Goal: Navigation & Orientation: Find specific page/section

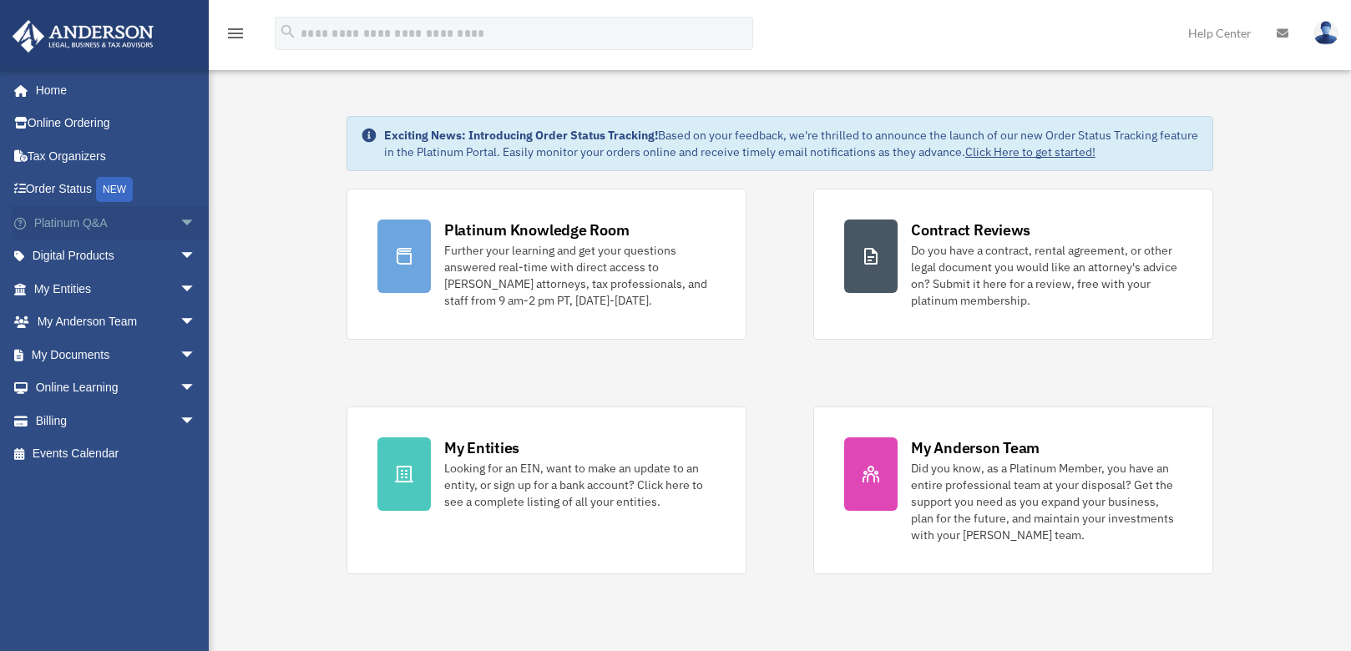
click at [179, 224] on span "arrow_drop_down" at bounding box center [195, 223] width 33 height 34
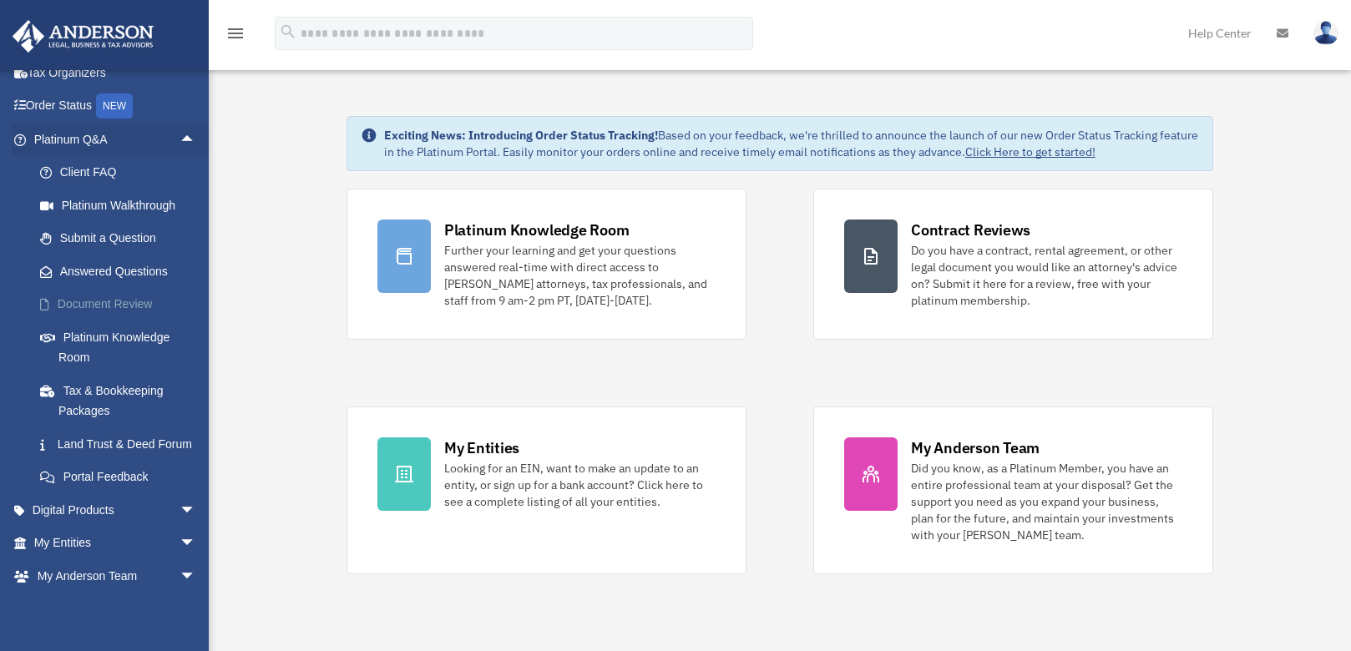
scroll to position [167, 0]
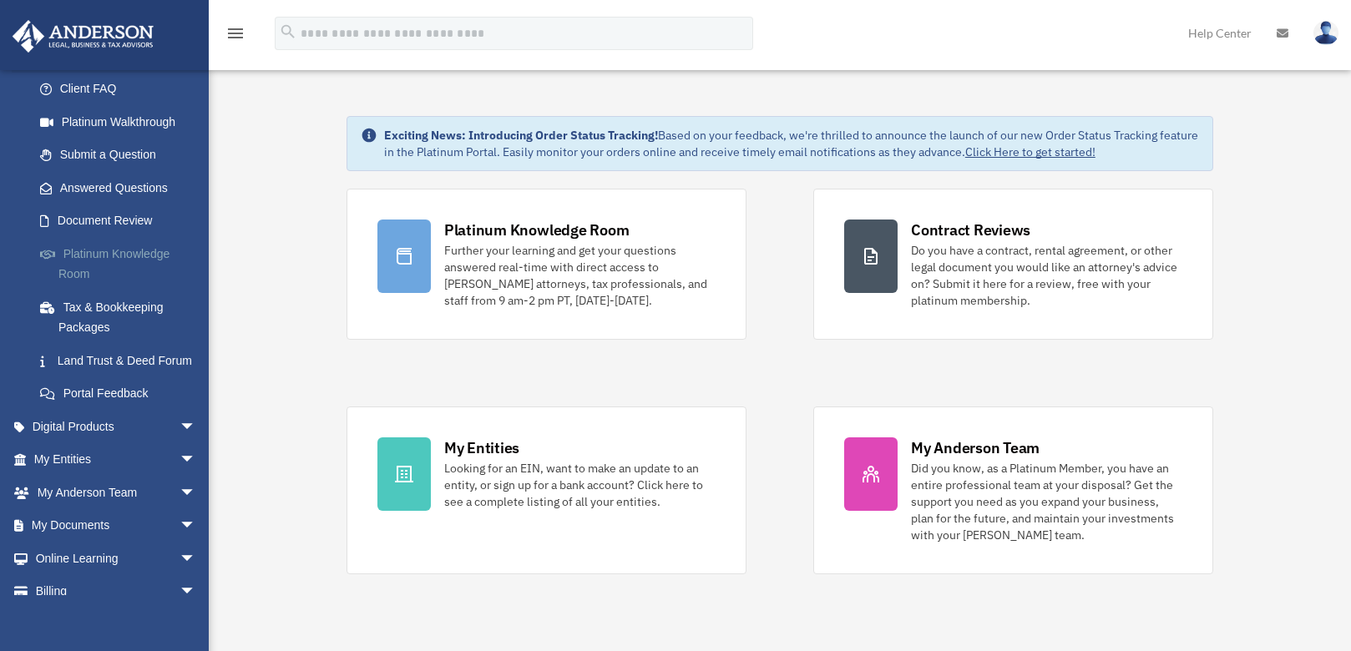
click at [112, 255] on link "Platinum Knowledge Room" at bounding box center [122, 263] width 198 height 53
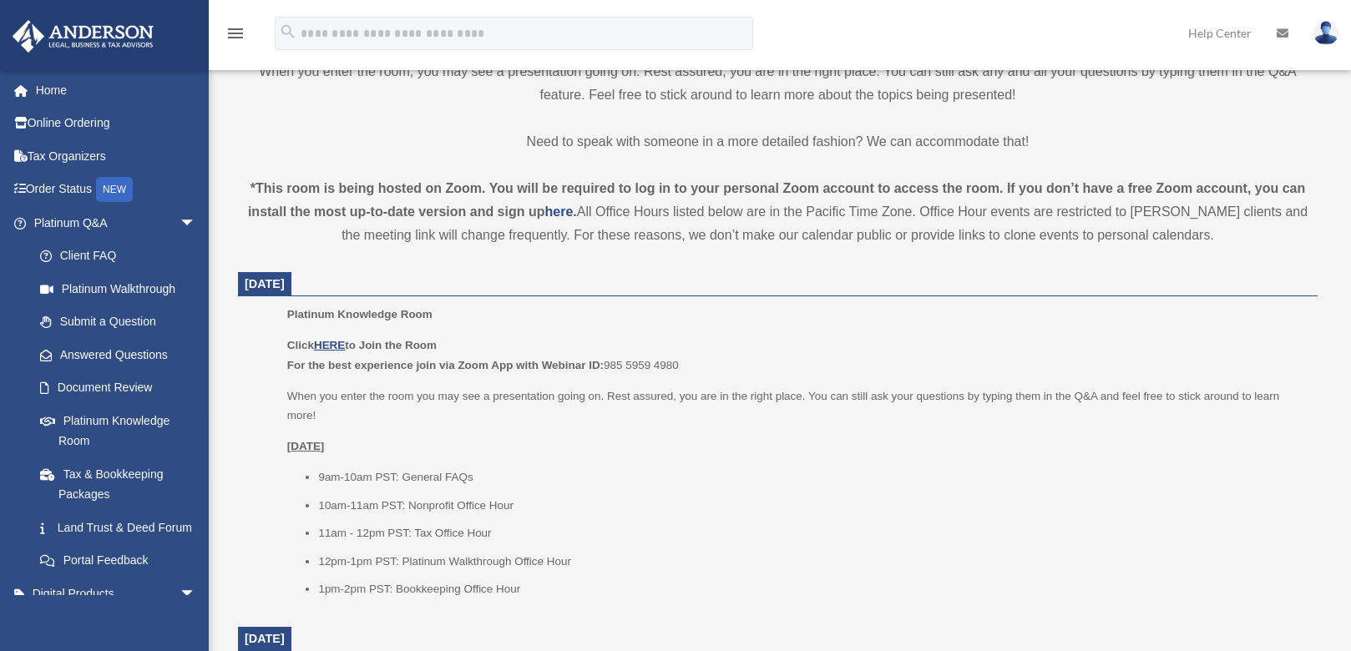
scroll to position [501, 0]
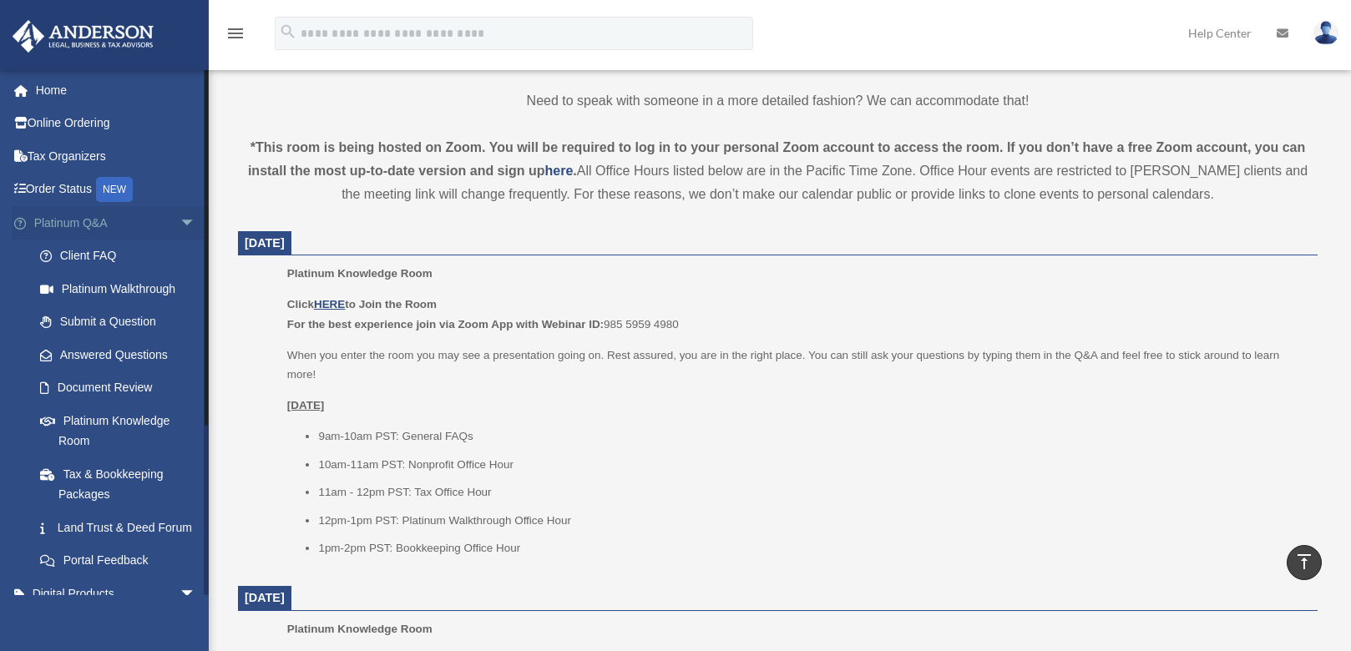
click at [179, 222] on span "arrow_drop_down" at bounding box center [195, 223] width 33 height 34
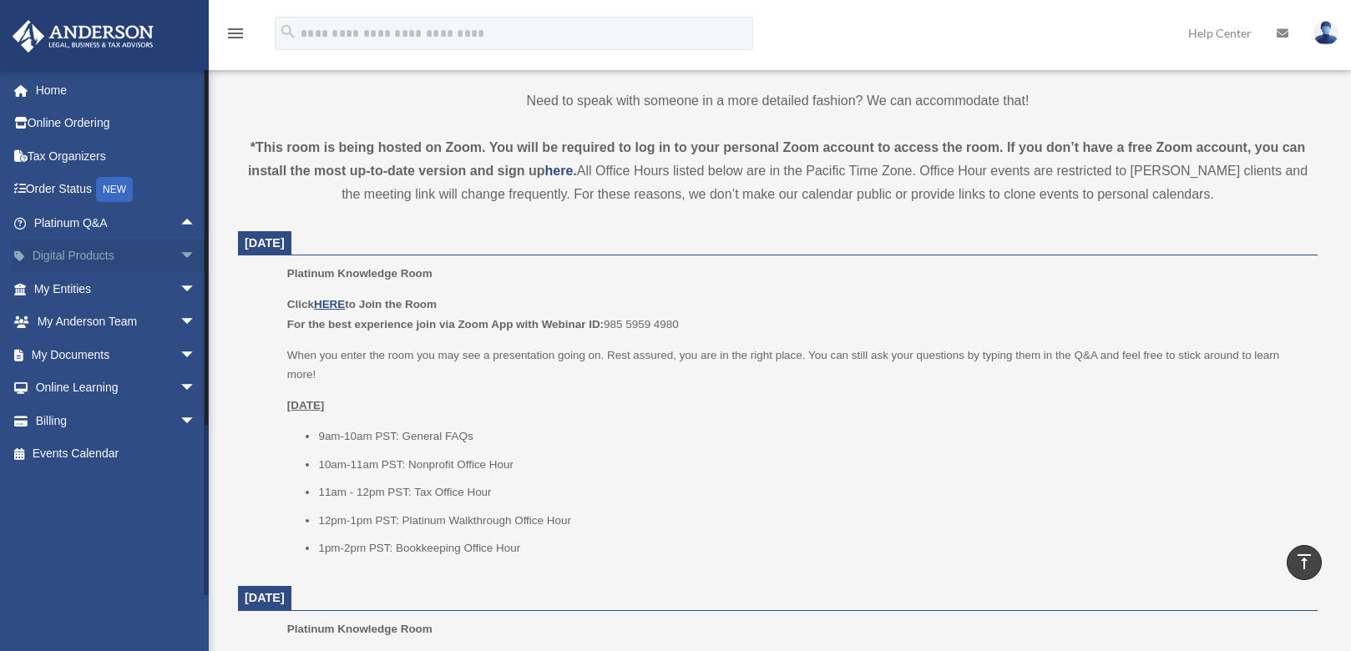
click at [179, 254] on span "arrow_drop_down" at bounding box center [195, 257] width 33 height 34
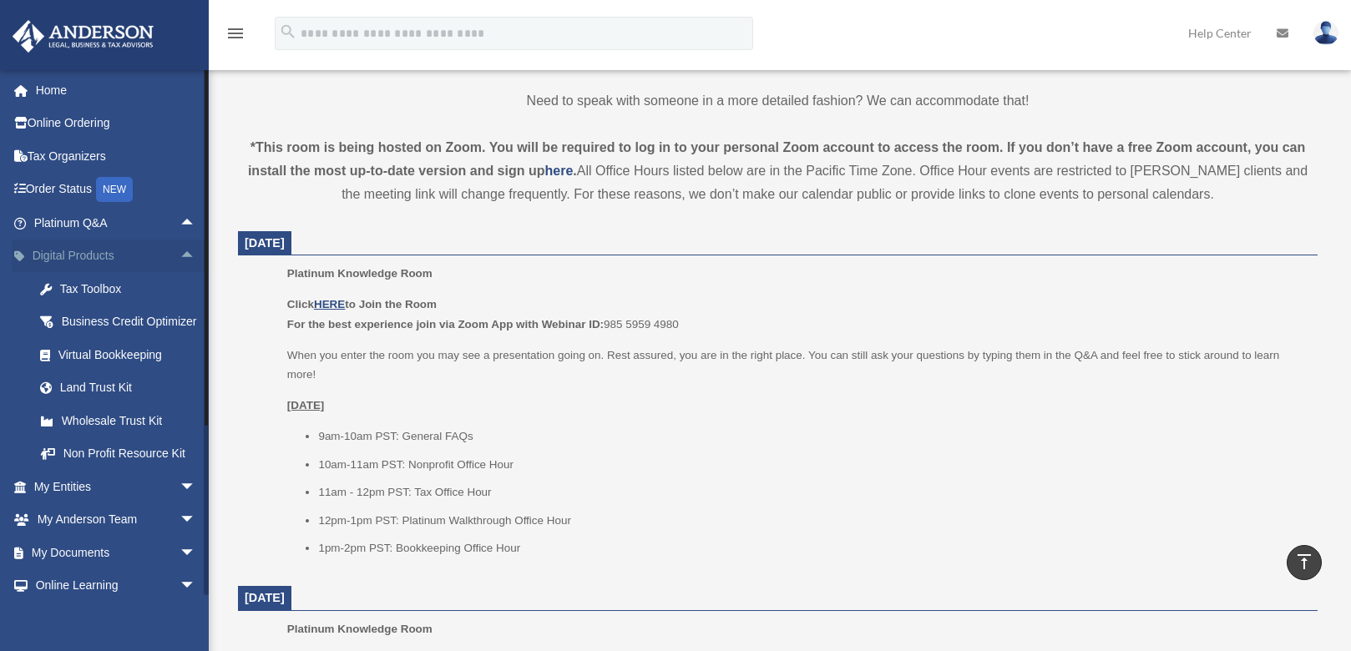
click at [179, 251] on span "arrow_drop_up" at bounding box center [195, 257] width 33 height 34
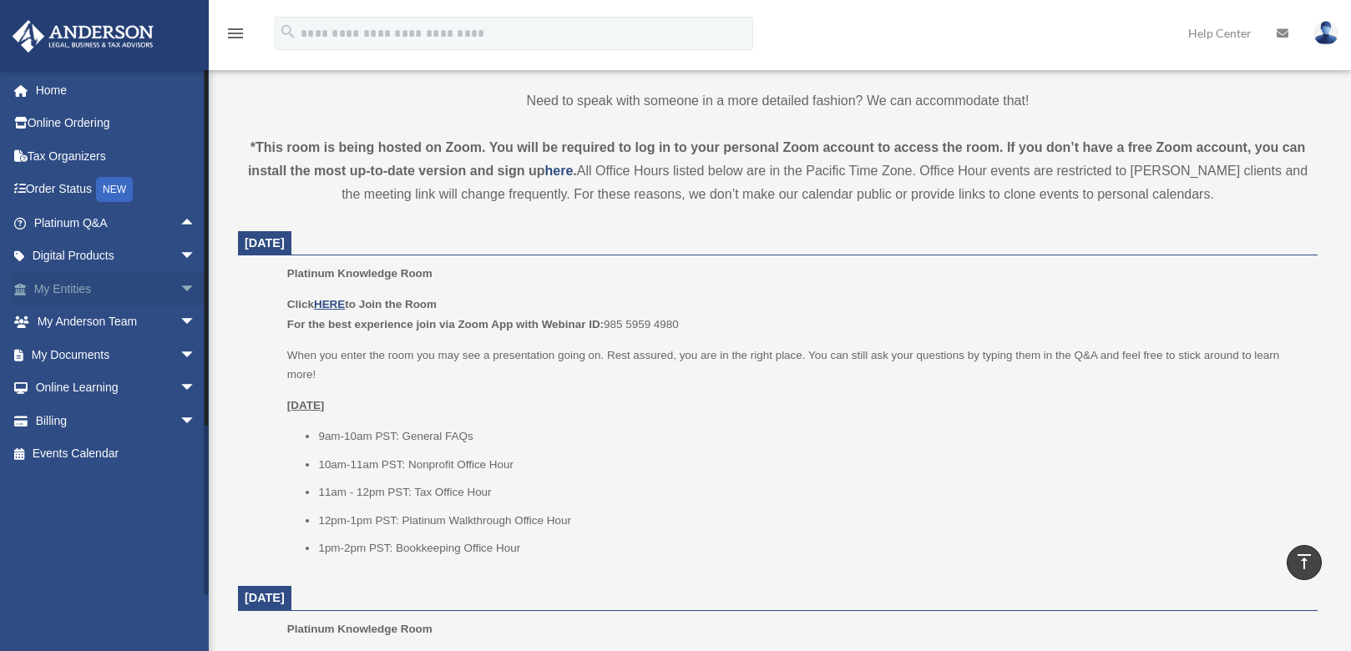
click at [179, 288] on span "arrow_drop_down" at bounding box center [195, 289] width 33 height 34
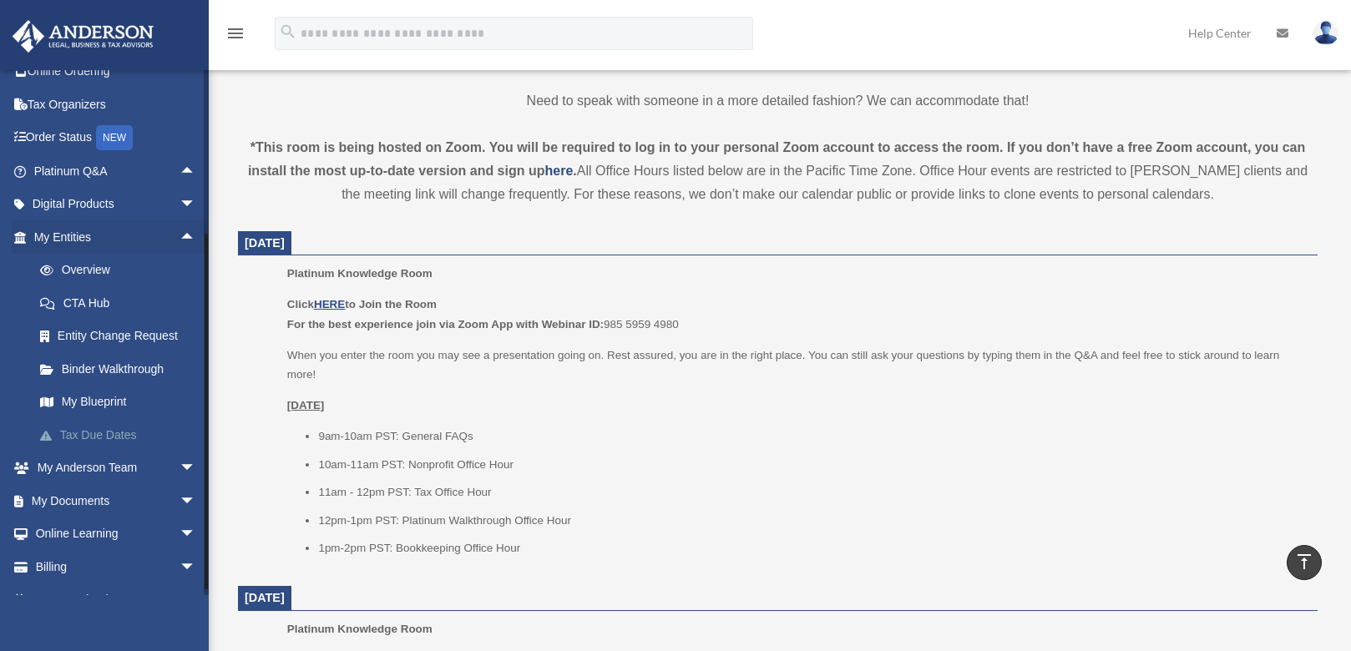
scroll to position [77, 0]
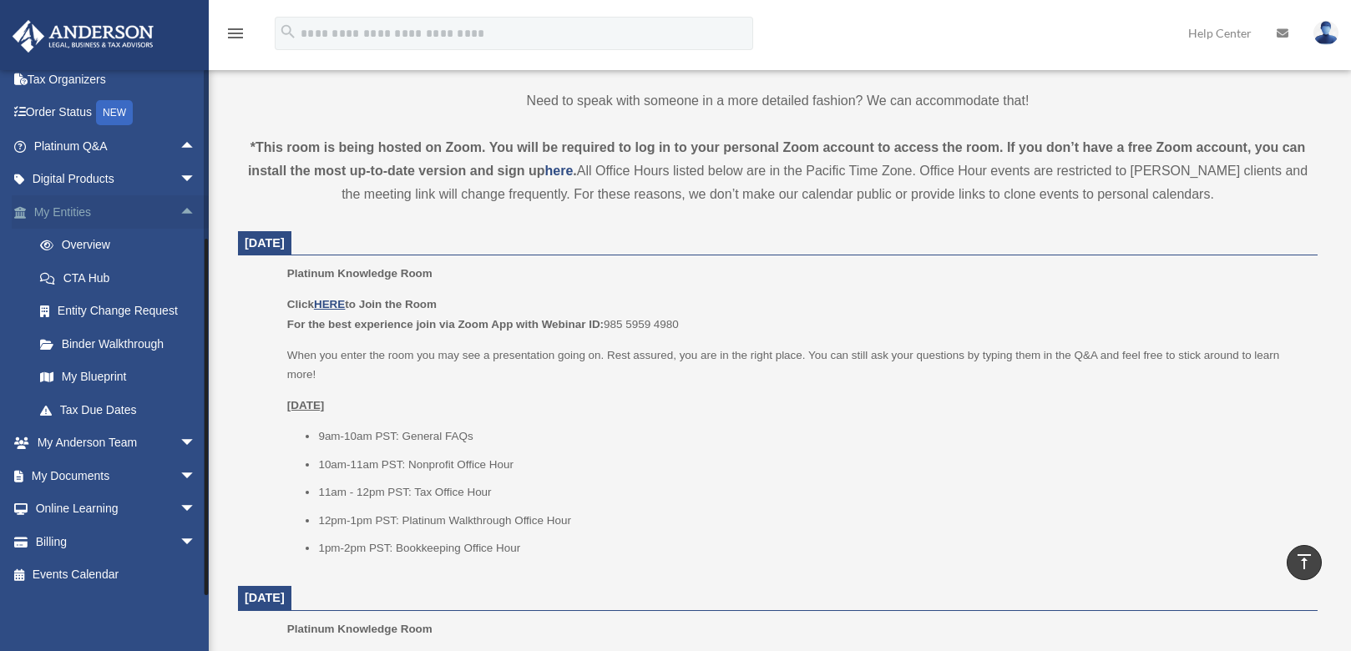
click at [180, 210] on span "arrow_drop_up" at bounding box center [195, 212] width 33 height 34
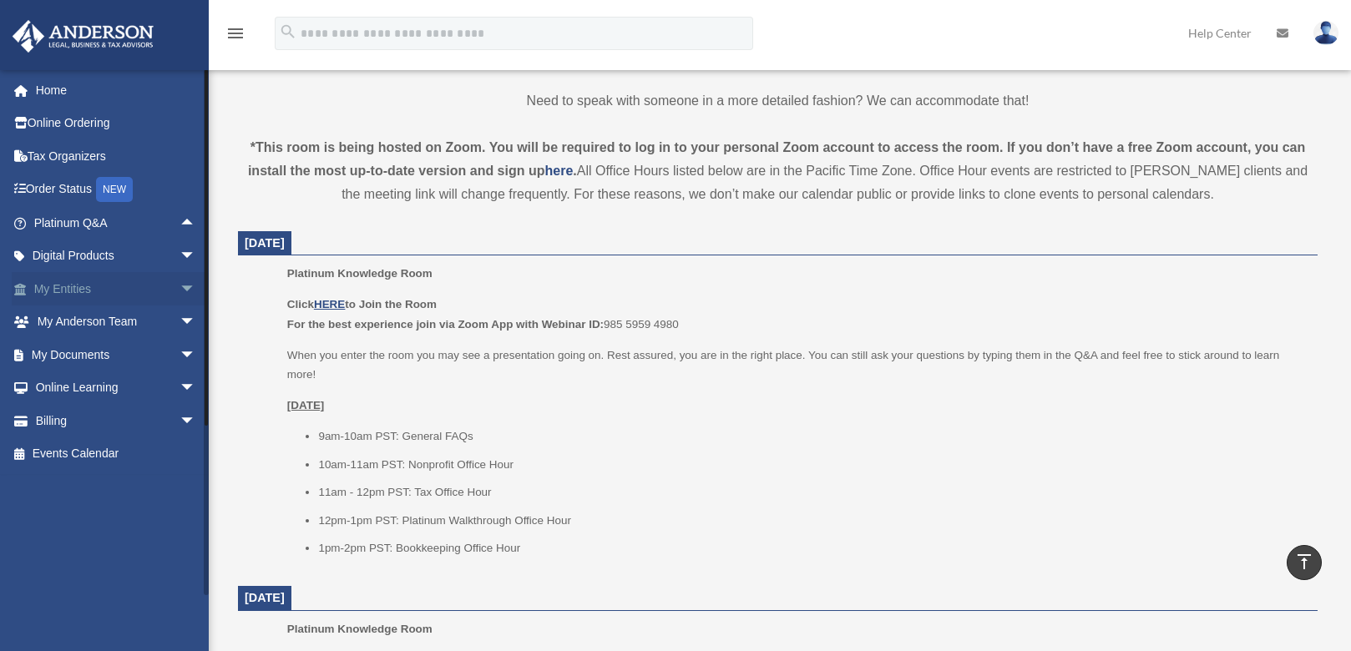
scroll to position [0, 0]
click at [179, 321] on span "arrow_drop_down" at bounding box center [195, 323] width 33 height 34
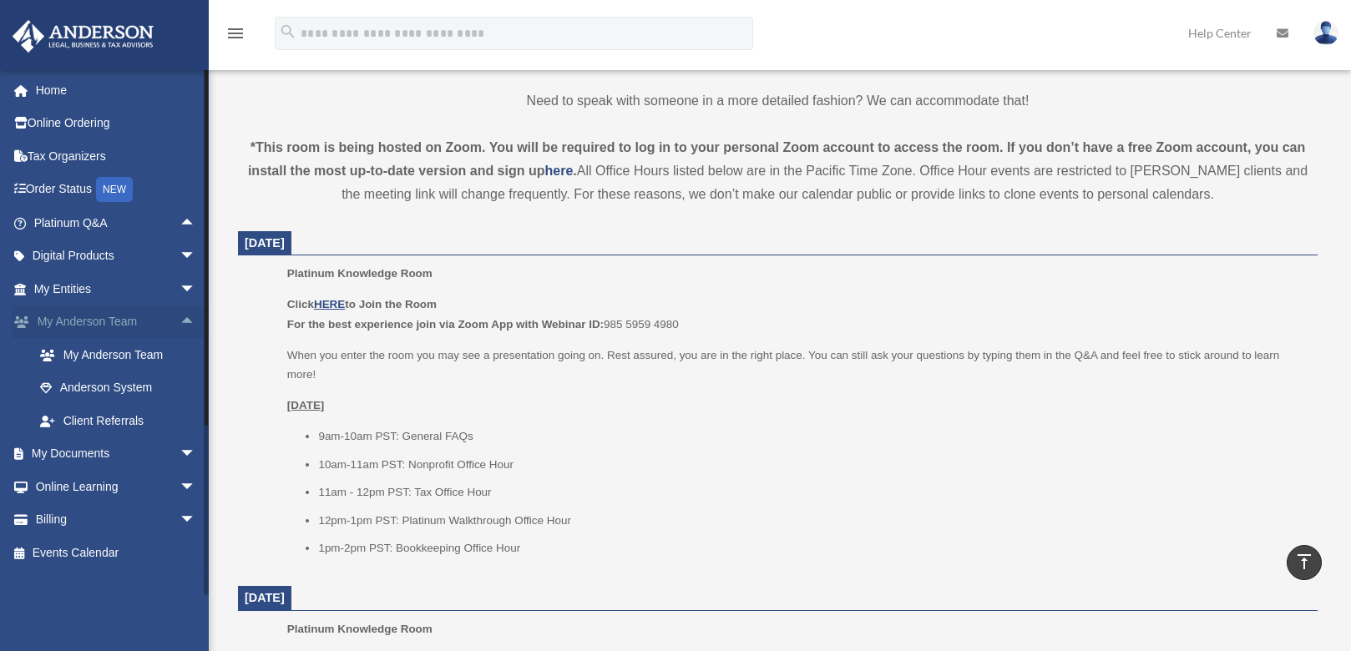
click at [179, 321] on span "arrow_drop_up" at bounding box center [195, 323] width 33 height 34
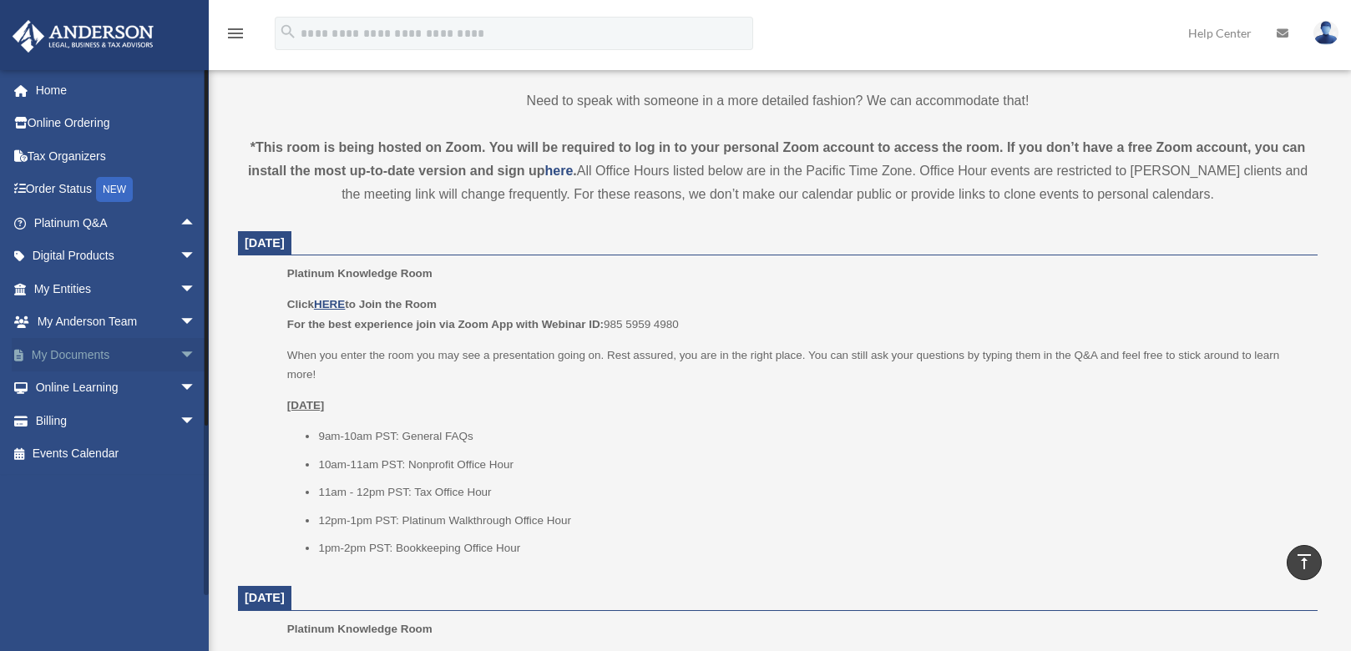
click at [179, 354] on span "arrow_drop_down" at bounding box center [195, 355] width 33 height 34
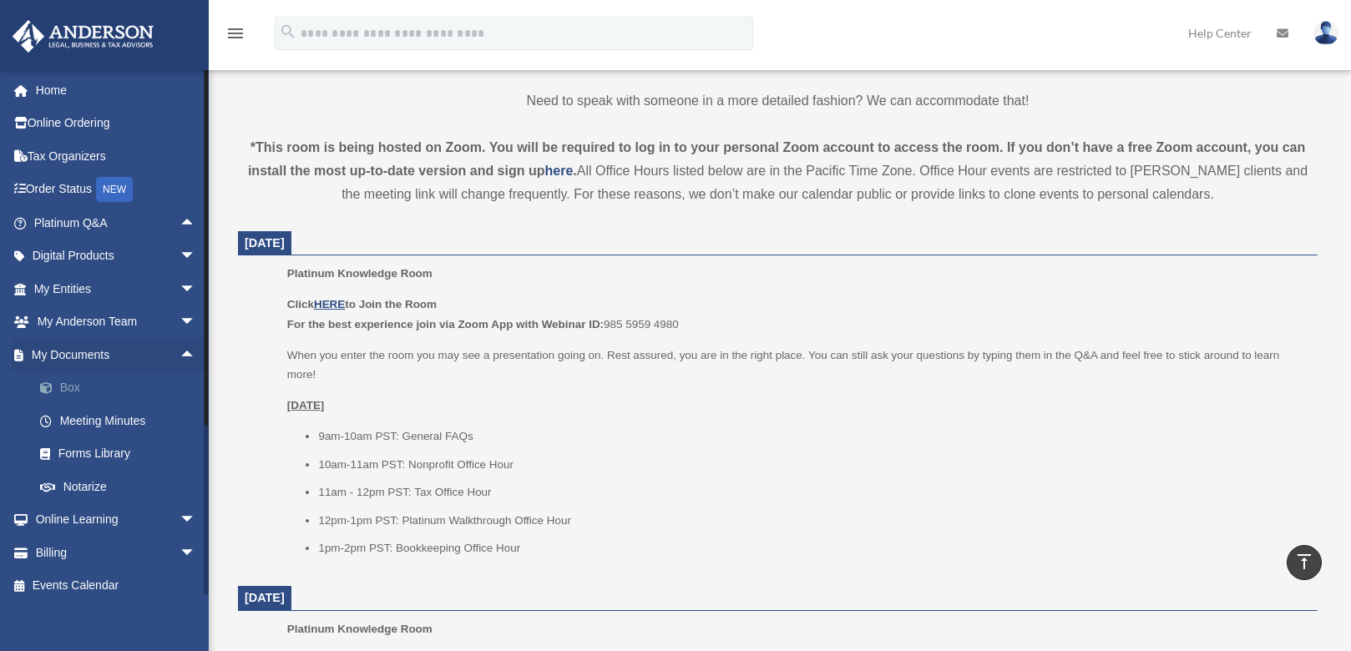
click at [71, 390] on link "Box" at bounding box center [122, 387] width 198 height 33
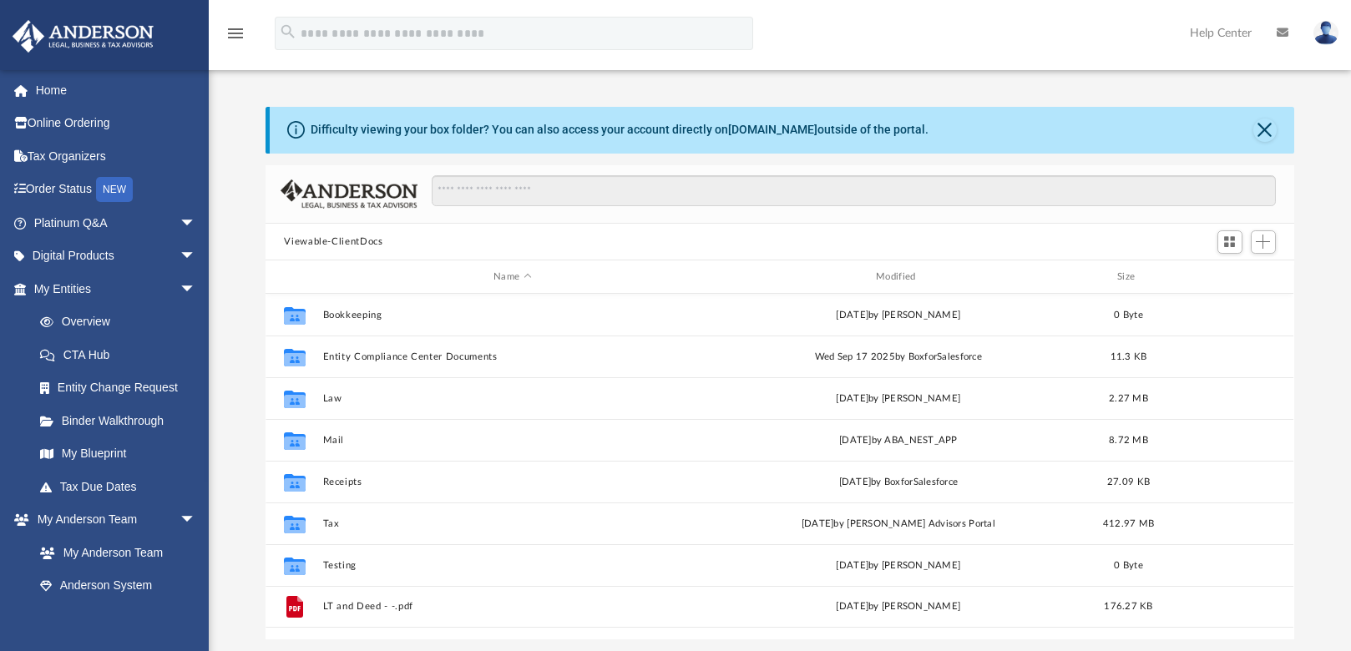
scroll to position [367, 1015]
click at [179, 282] on span "arrow_drop_down" at bounding box center [195, 289] width 33 height 34
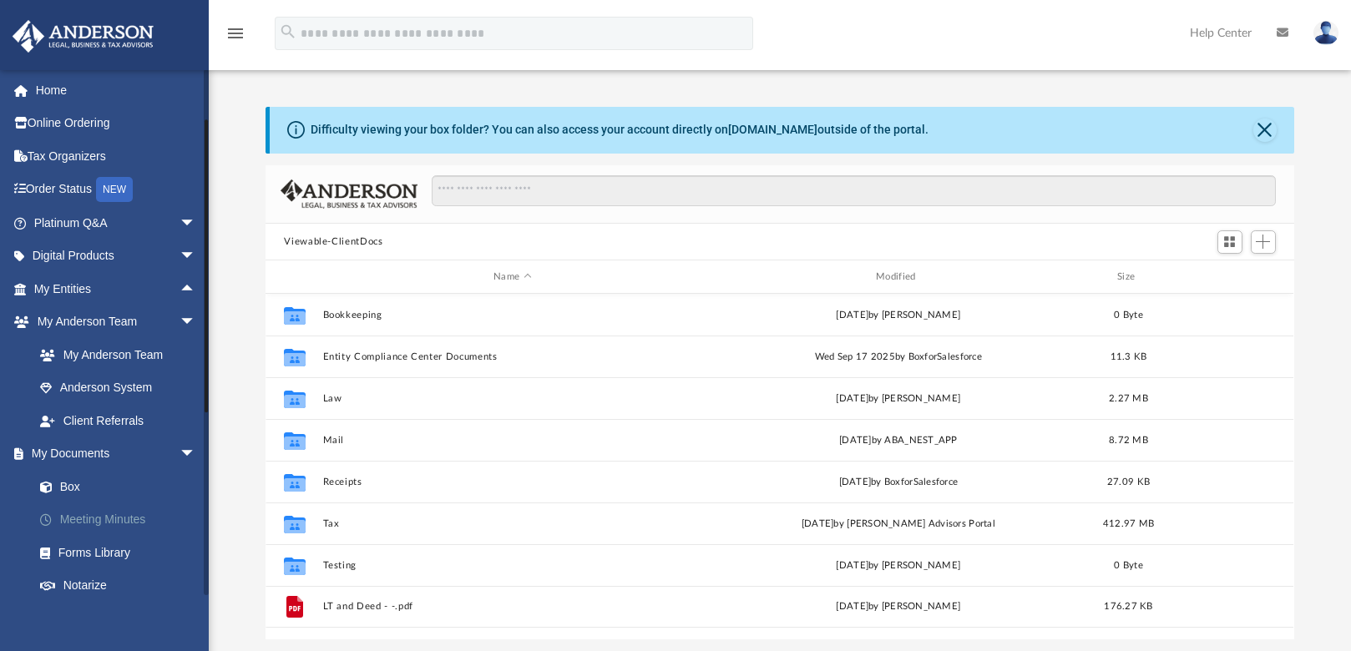
scroll to position [83, 0]
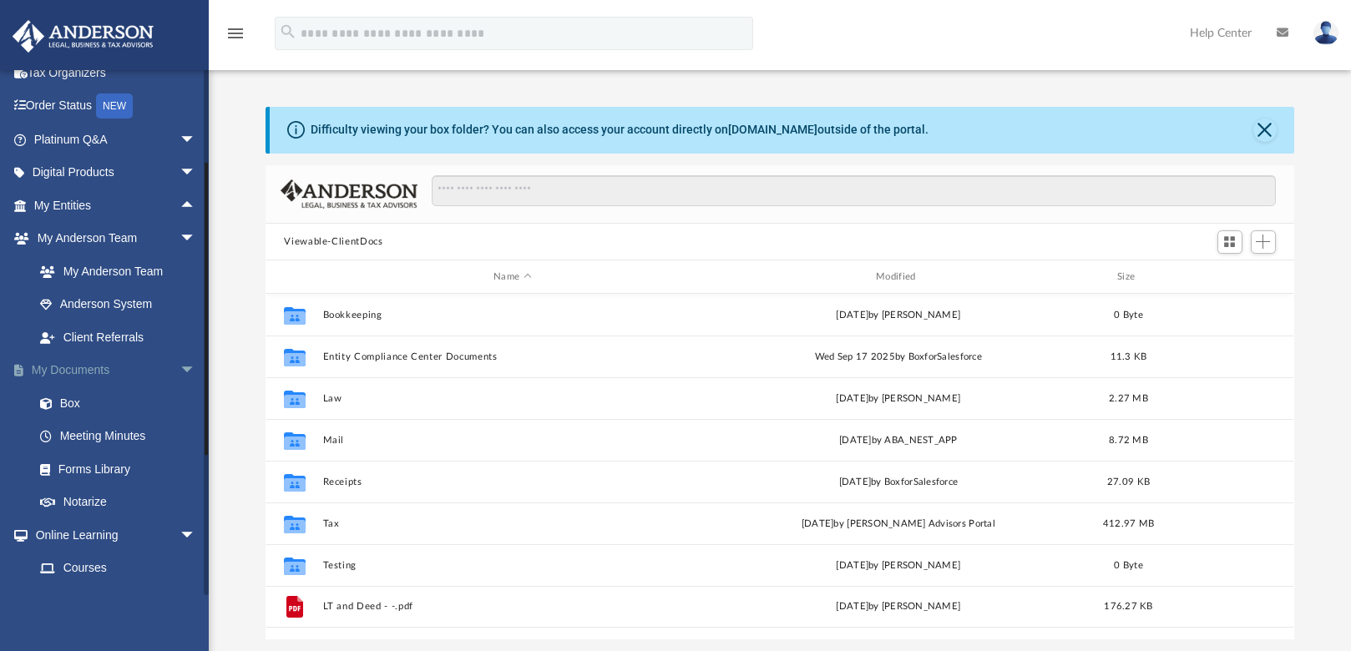
click at [179, 371] on span "arrow_drop_down" at bounding box center [195, 371] width 33 height 34
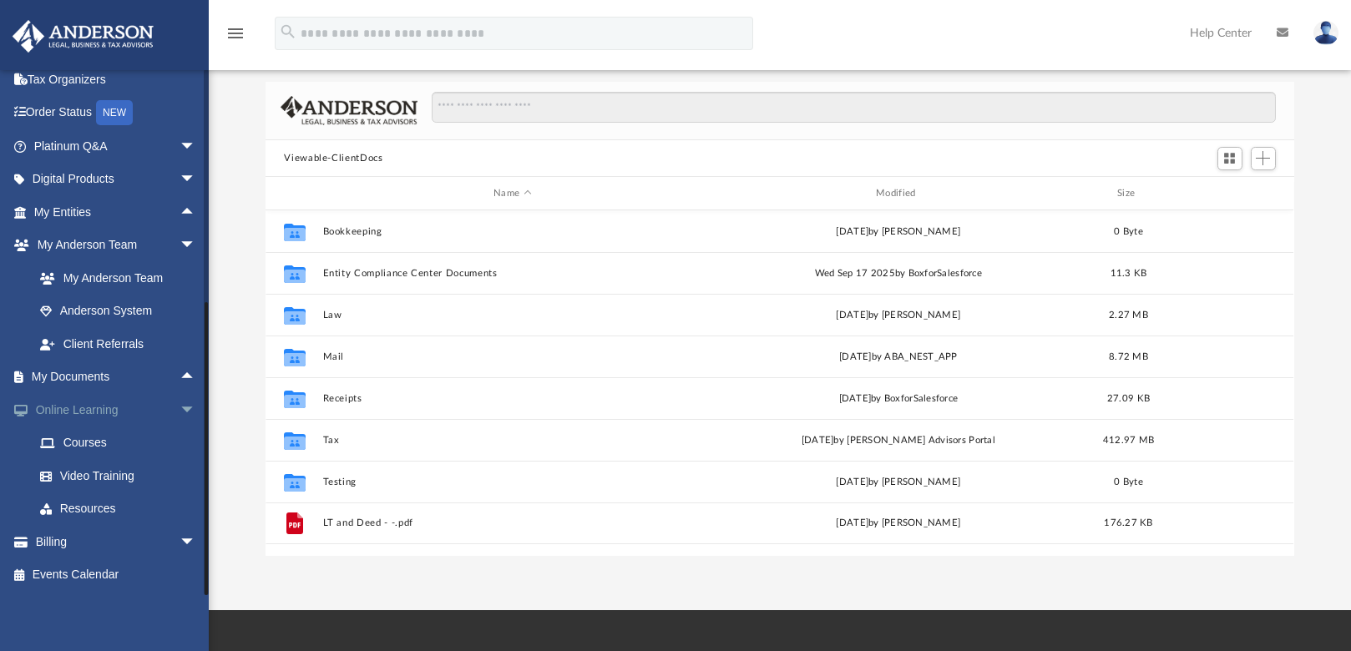
click at [179, 407] on span "arrow_drop_down" at bounding box center [195, 410] width 33 height 34
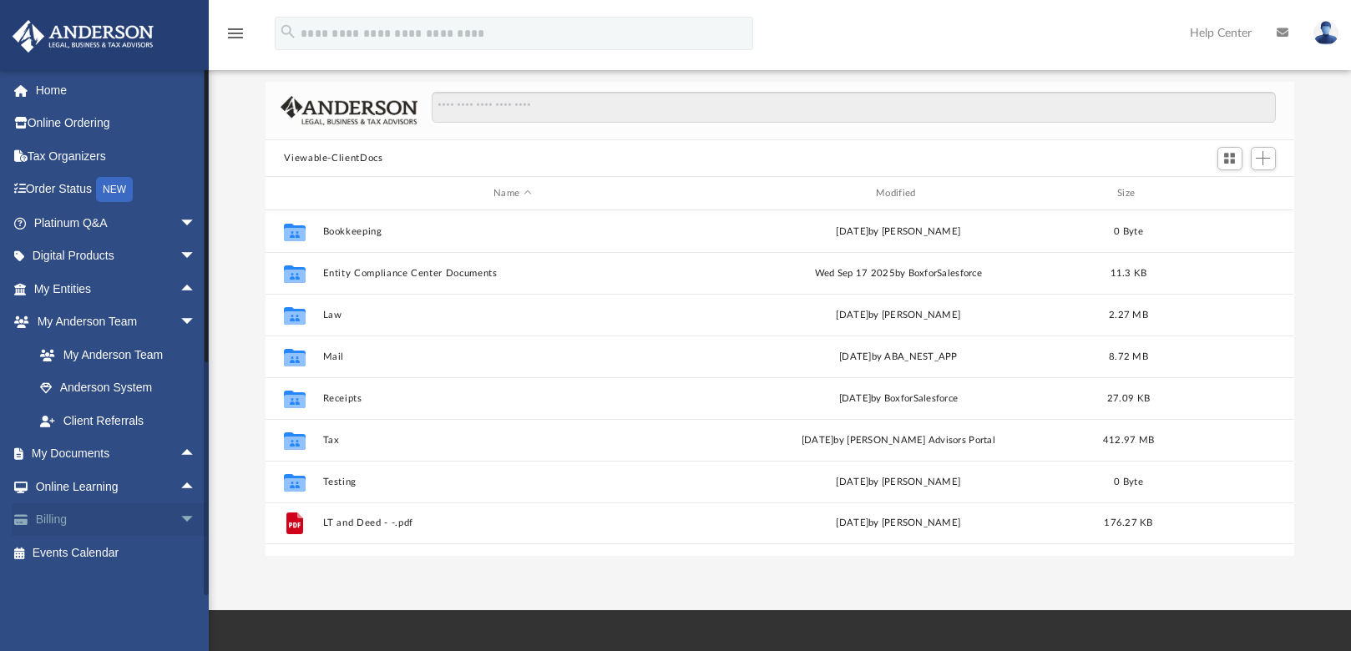
click at [179, 512] on span "arrow_drop_down" at bounding box center [195, 520] width 33 height 34
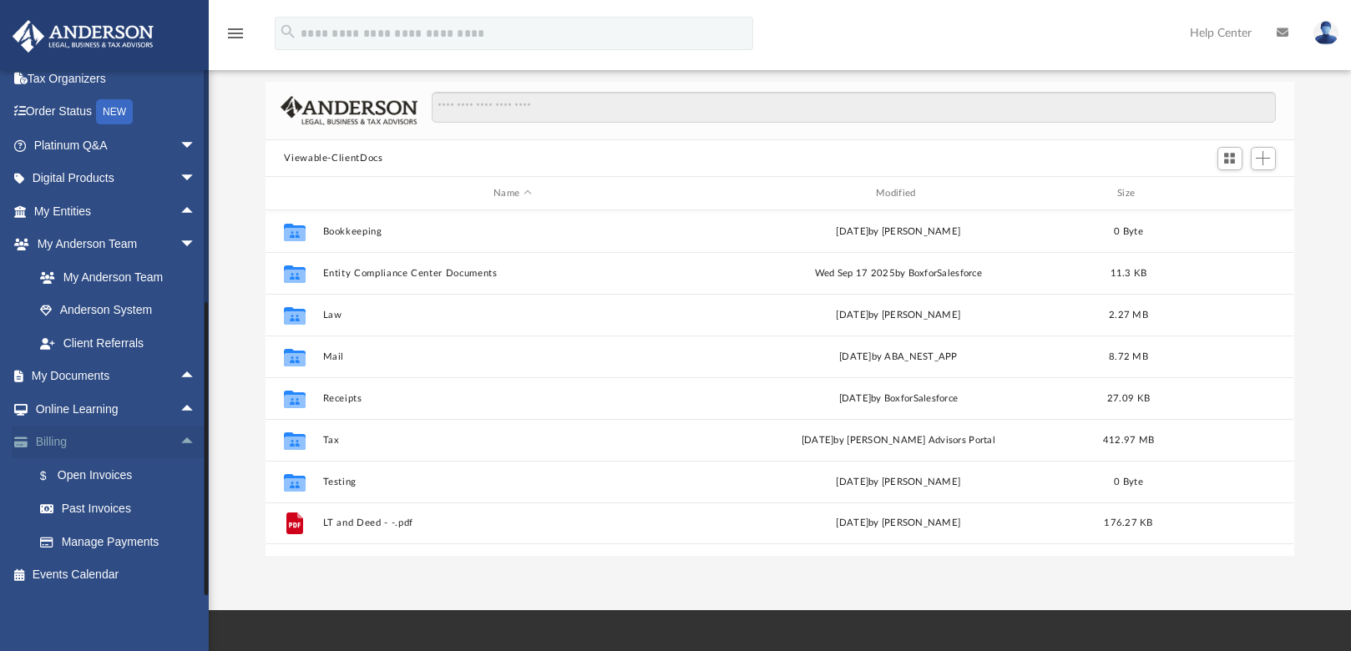
click at [179, 440] on span "arrow_drop_up" at bounding box center [195, 443] width 33 height 34
